Goal: Navigation & Orientation: Find specific page/section

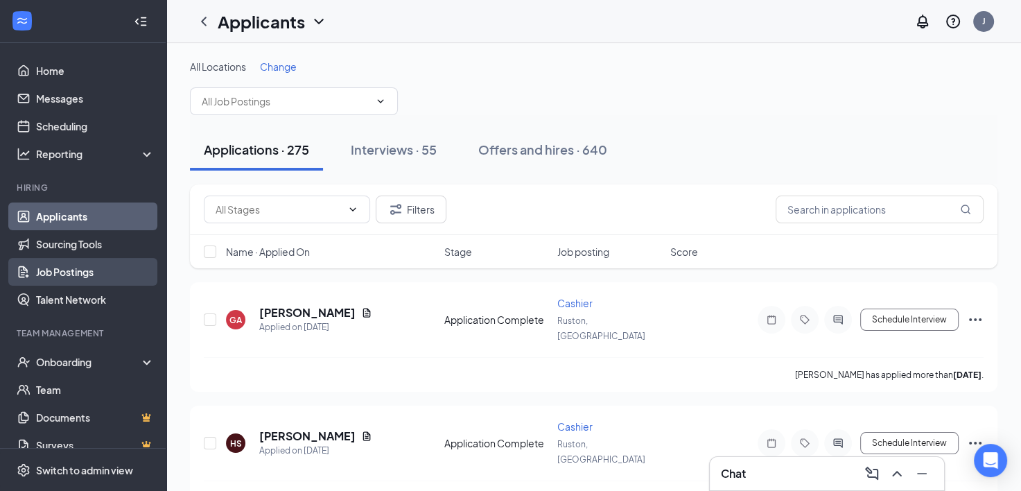
click at [64, 272] on link "Job Postings" at bounding box center [95, 272] width 119 height 28
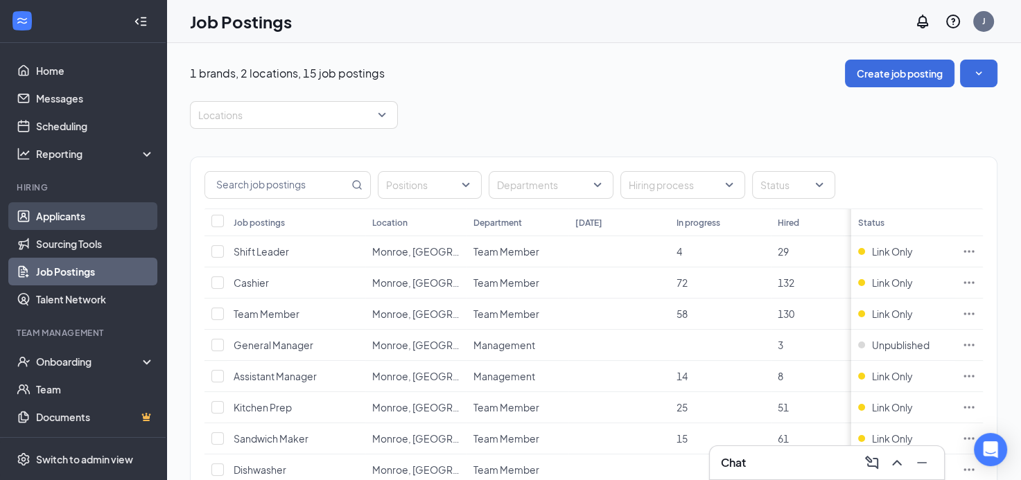
click at [58, 219] on link "Applicants" at bounding box center [95, 216] width 119 height 28
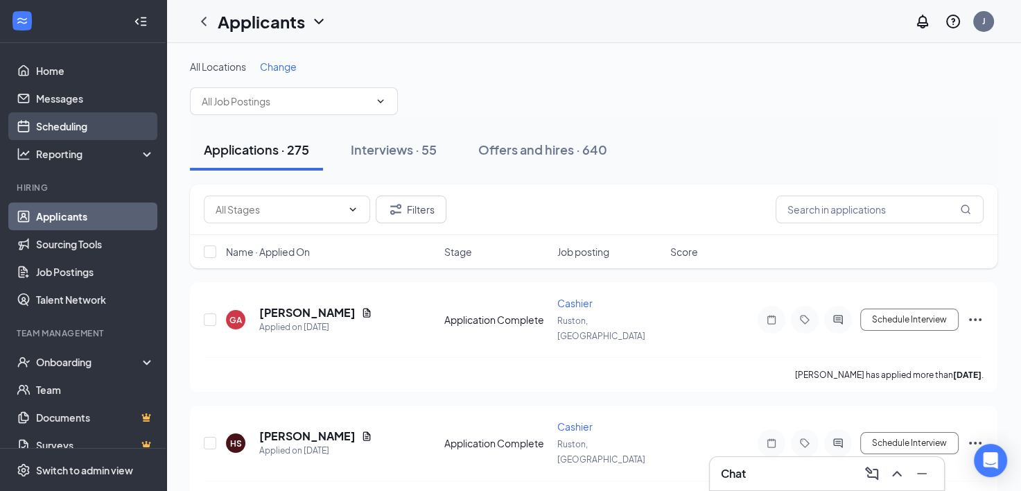
click at [53, 123] on link "Scheduling" at bounding box center [95, 126] width 119 height 28
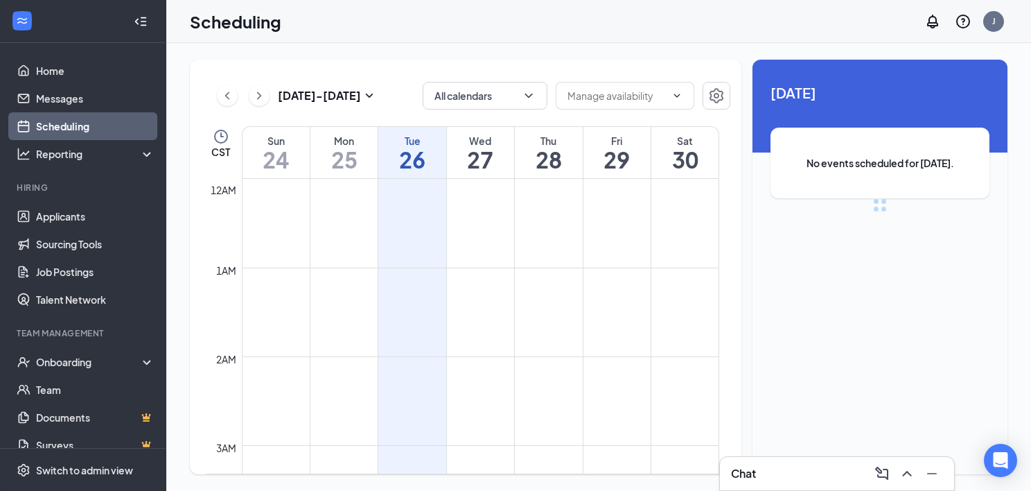
scroll to position [681, 0]
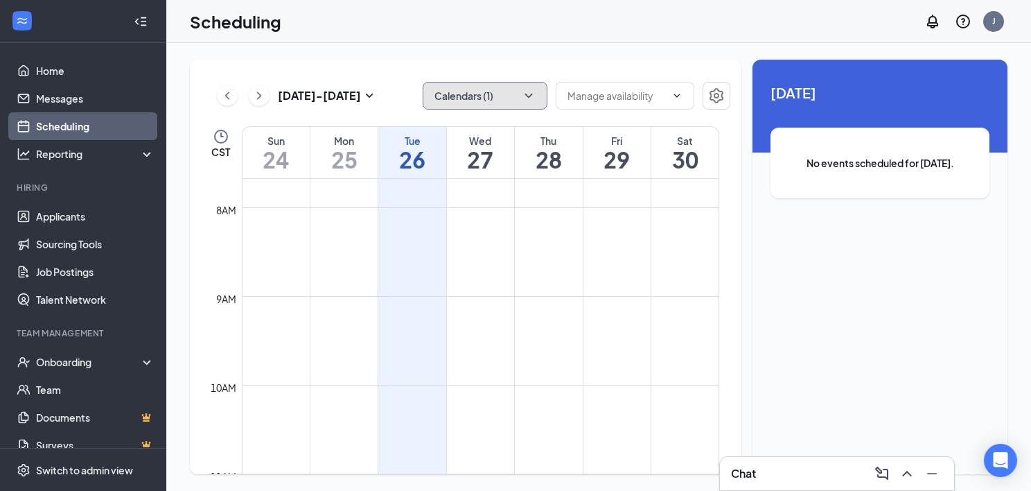
click at [482, 96] on button "Calendars (1)" at bounding box center [485, 96] width 125 height 28
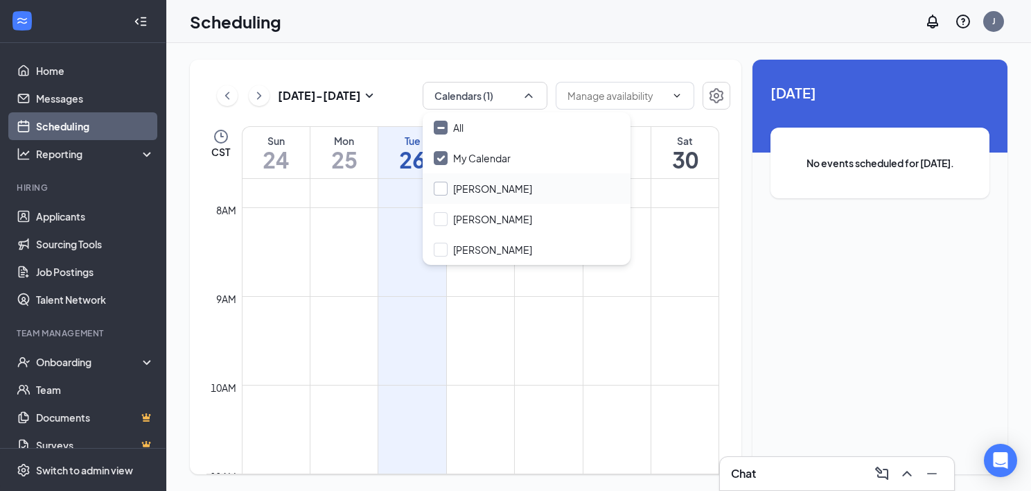
click at [441, 184] on input "[PERSON_NAME]" at bounding box center [483, 189] width 98 height 14
checkbox input "true"
click at [585, 62] on div "[DATE] - [DATE] Calendars (2) CST Sun 24 Mon 25 Tue 26 Wed 27 Thu 28 Fri 29 Sat…" at bounding box center [466, 267] width 552 height 414
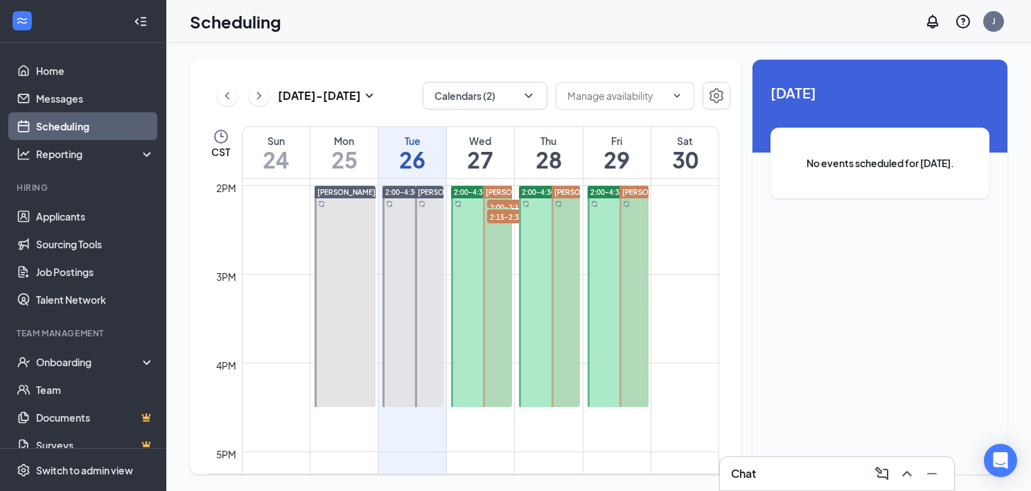
scroll to position [1166, 0]
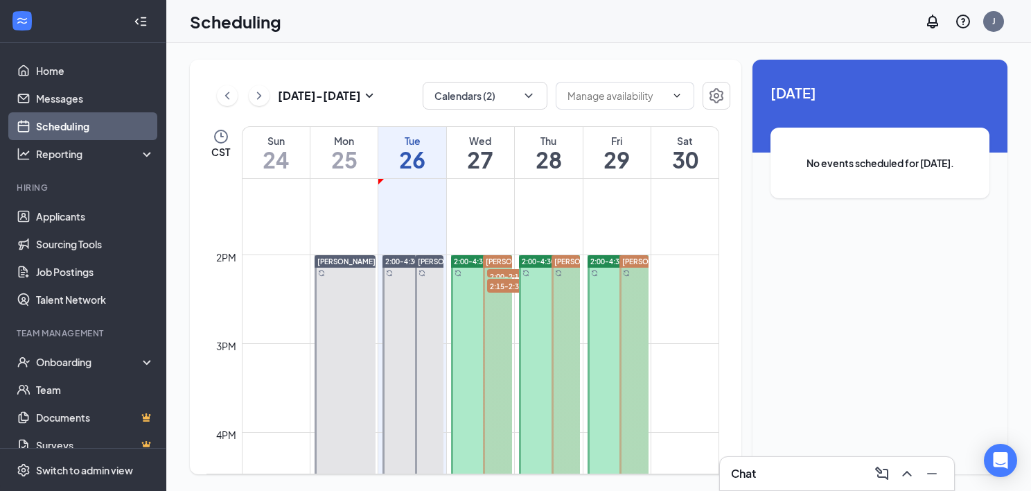
click at [505, 150] on h1 "27" at bounding box center [480, 160] width 67 height 24
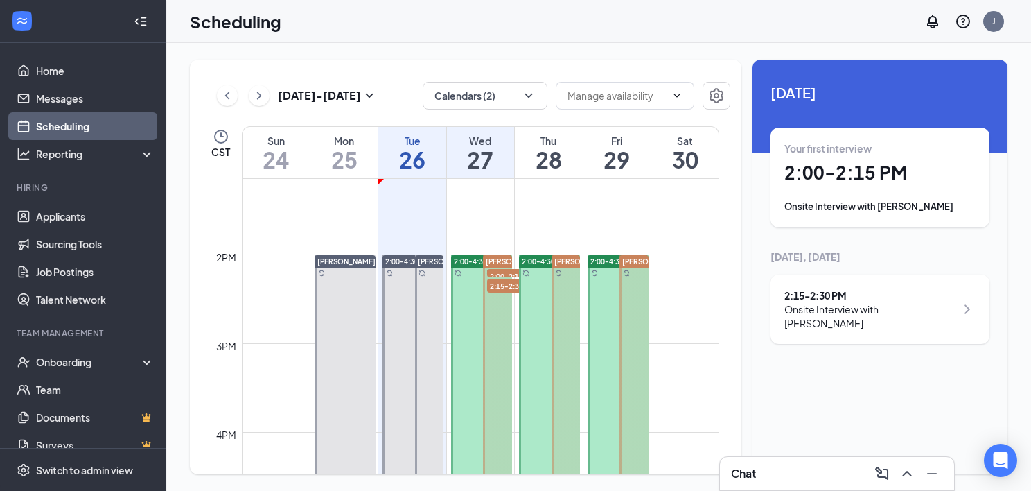
click at [898, 207] on div "Onsite Interview with [PERSON_NAME]" at bounding box center [879, 207] width 191 height 14
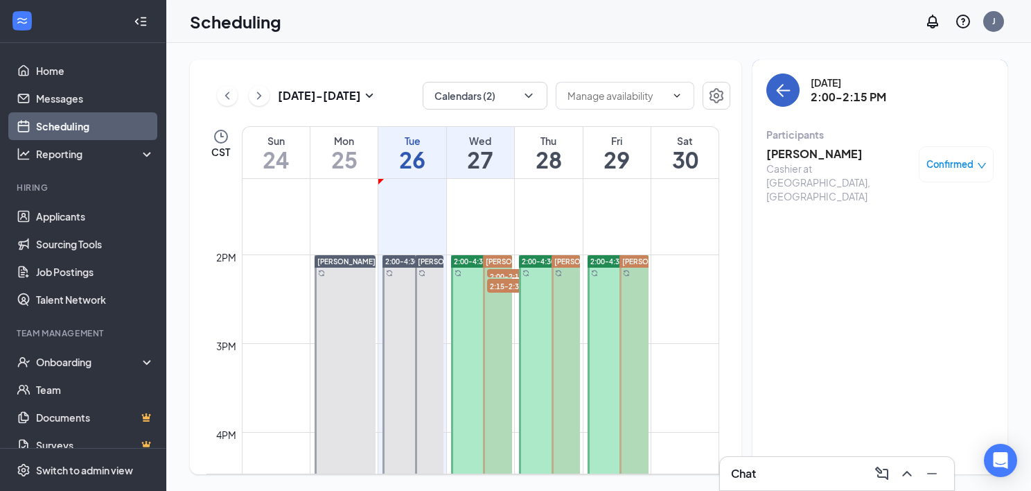
click at [782, 91] on icon "ArrowLeft" at bounding box center [784, 90] width 13 height 1
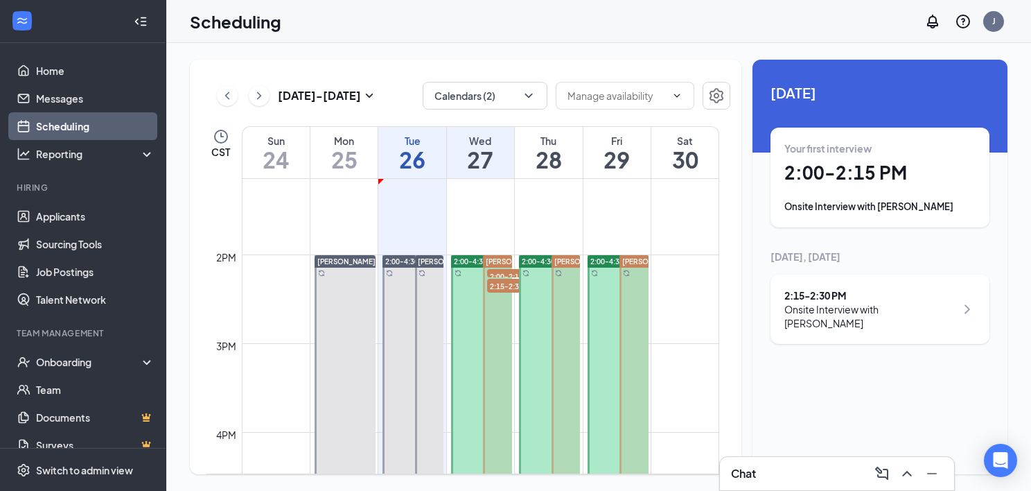
click at [897, 309] on div "Onsite Interview with [PERSON_NAME]" at bounding box center [869, 316] width 171 height 28
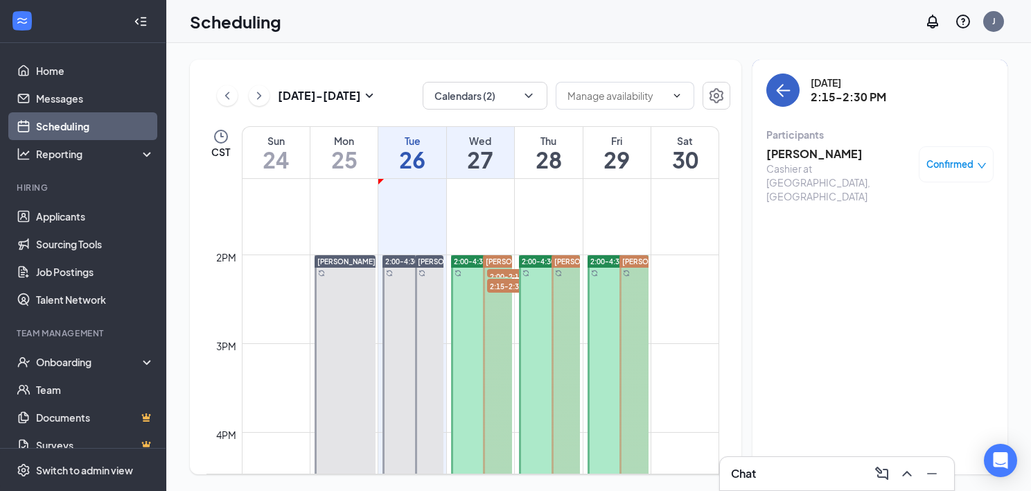
click at [779, 82] on icon "ArrowLeft" at bounding box center [783, 90] width 17 height 17
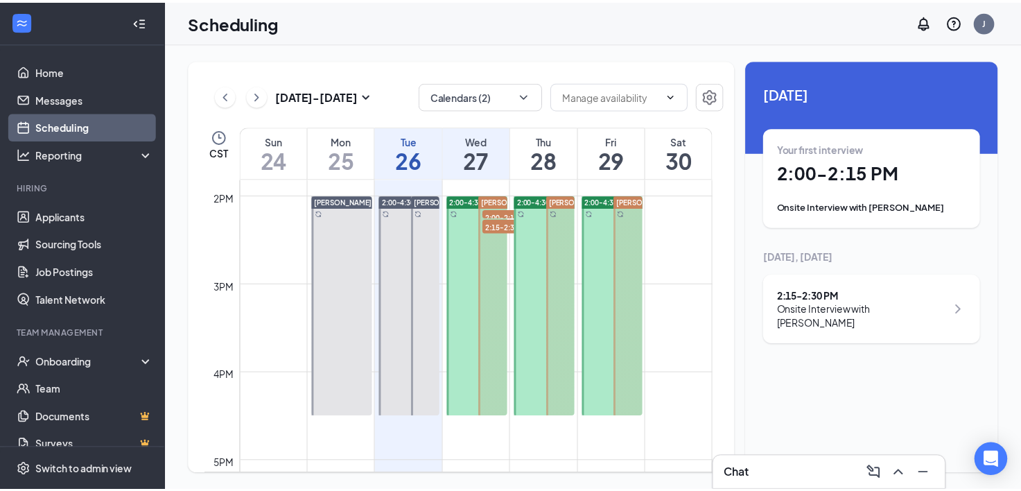
scroll to position [1166, 0]
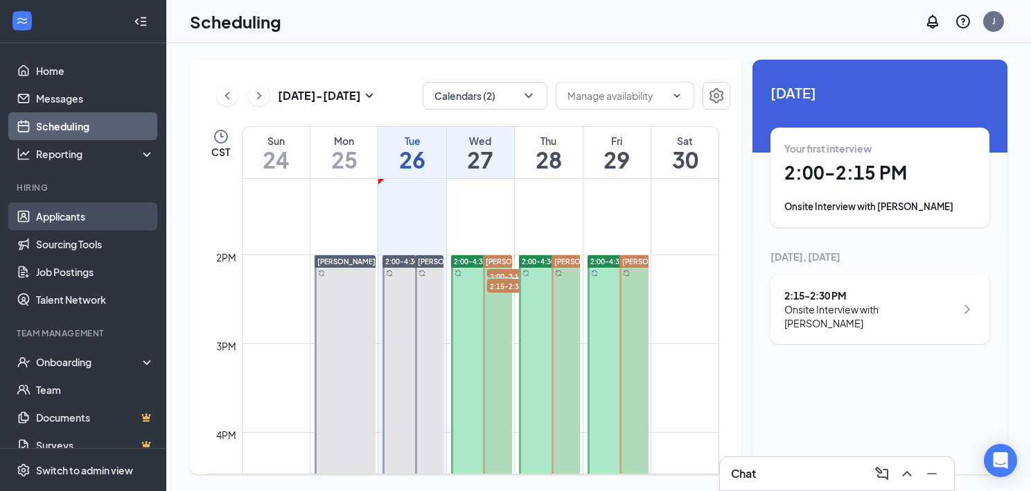
click at [62, 211] on link "Applicants" at bounding box center [95, 216] width 119 height 28
